Goal: Transaction & Acquisition: Purchase product/service

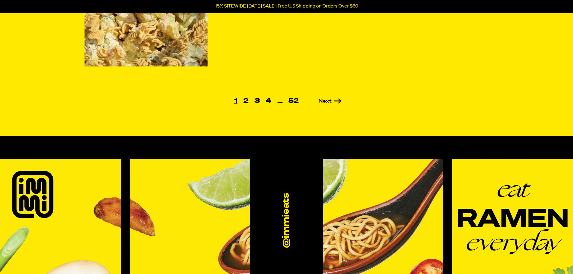
scroll to position [719, 0]
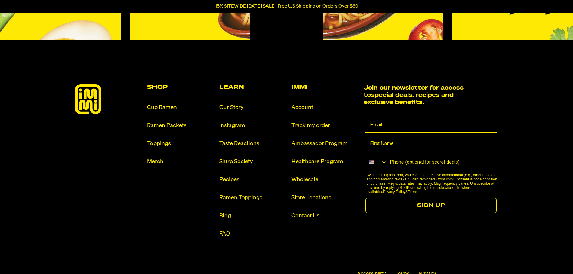
click at [162, 126] on link "Ramen Packets" at bounding box center [180, 126] width 67 height 8
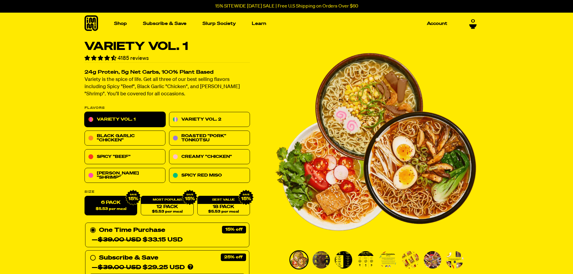
click at [322, 258] on img "Go to slide 2" at bounding box center [321, 259] width 17 height 17
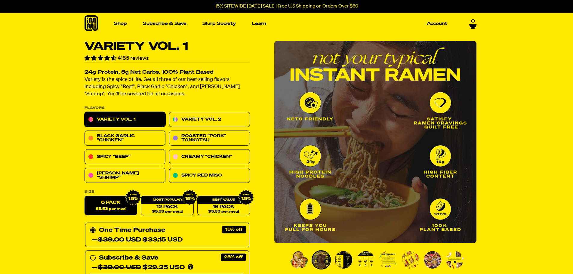
click at [342, 259] on img "Go to slide 3" at bounding box center [343, 259] width 17 height 17
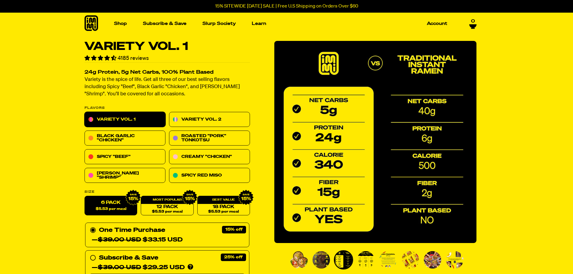
click at [368, 256] on img "Go to slide 4" at bounding box center [365, 259] width 17 height 17
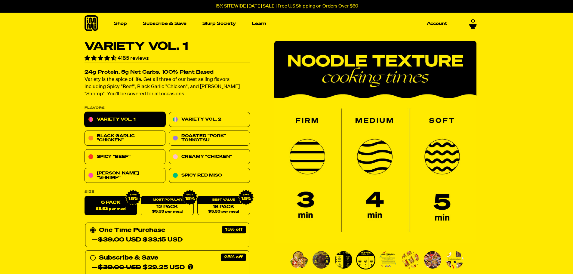
click at [389, 256] on img "Go to slide 5" at bounding box center [387, 259] width 17 height 17
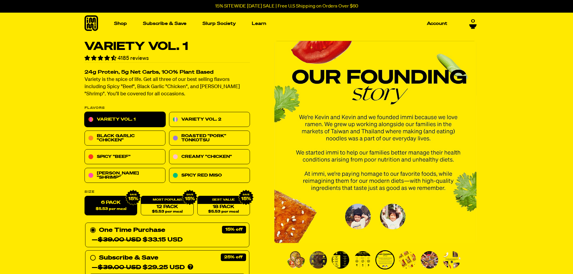
click at [407, 258] on img "Go to slide 6" at bounding box center [407, 259] width 17 height 17
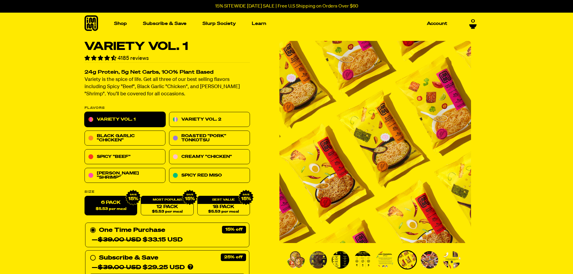
click at [427, 260] on img "Go to slide 7" at bounding box center [429, 259] width 17 height 17
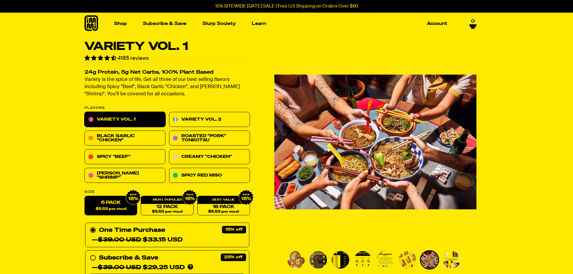
click at [429, 260] on img "Go to slide 7" at bounding box center [429, 259] width 17 height 17
click at [455, 258] on img "Go to slide 8" at bounding box center [451, 259] width 17 height 17
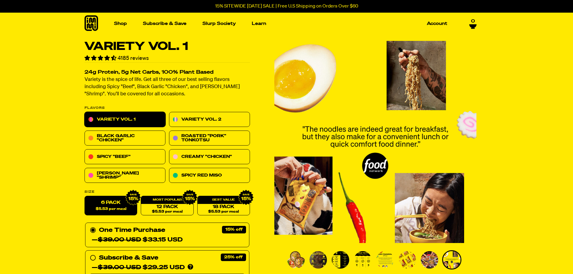
drag, startPoint x: 69, startPoint y: 0, endPoint x: 355, endPoint y: 41, distance: 289.3
click at [355, 41] on img "8 of 8" at bounding box center [375, 142] width 202 height 202
